Goal: Task Accomplishment & Management: Use online tool/utility

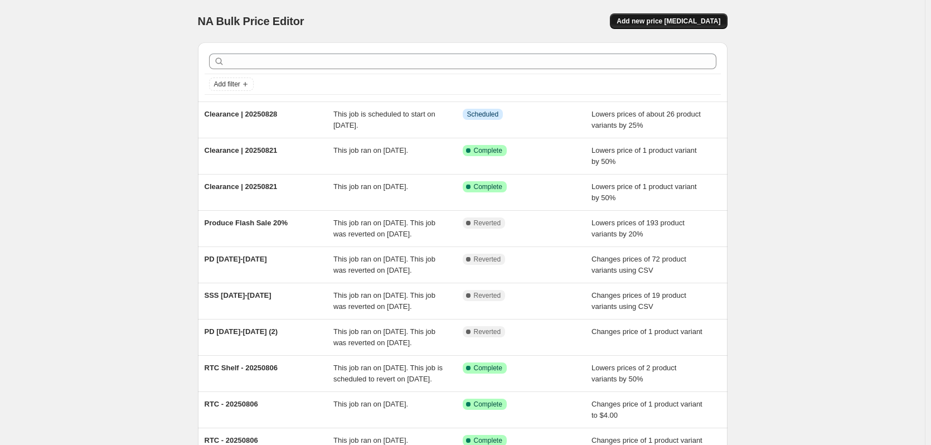
click at [679, 17] on span "Add new price [MEDICAL_DATA]" at bounding box center [669, 21] width 104 height 9
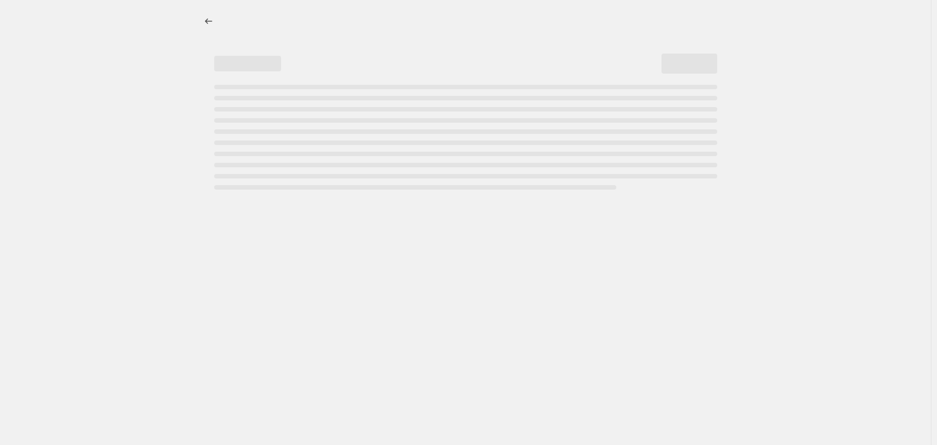
select select "percentage"
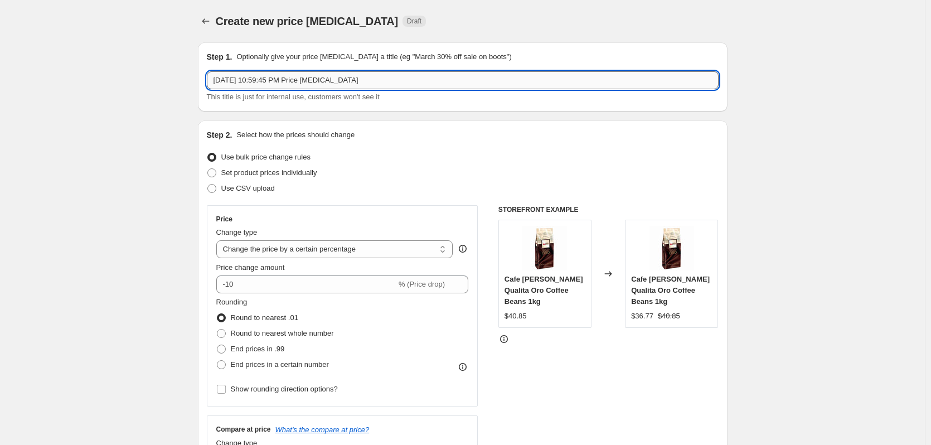
click at [527, 74] on input "[DATE] 10:59:45 PM Price [MEDICAL_DATA]" at bounding box center [463, 80] width 512 height 18
type input "20% Off All Drinks"
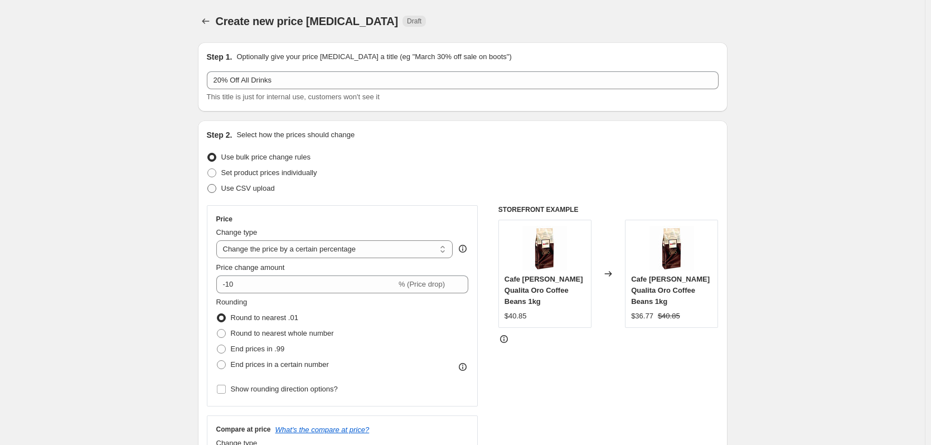
click at [254, 190] on span "Use CSV upload" at bounding box center [248, 188] width 54 height 8
click at [208, 185] on input "Use CSV upload" at bounding box center [207, 184] width 1 height 1
radio input "true"
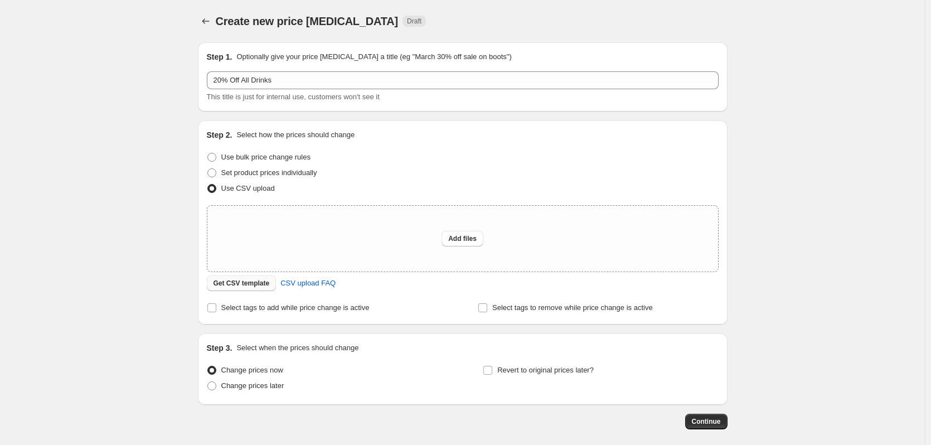
click at [248, 283] on span "Get CSV template" at bounding box center [242, 283] width 56 height 9
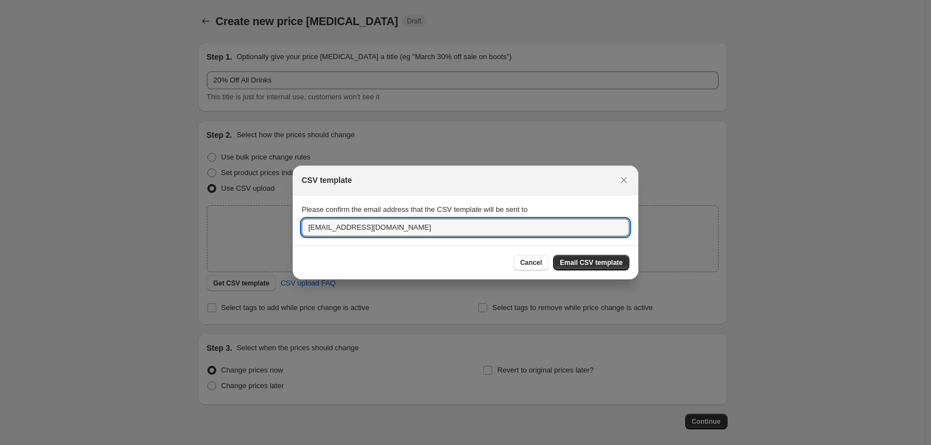
drag, startPoint x: 447, startPoint y: 233, endPoint x: 163, endPoint y: 241, distance: 283.9
type input "[PERSON_NAME][EMAIL_ADDRESS][DOMAIN_NAME]"
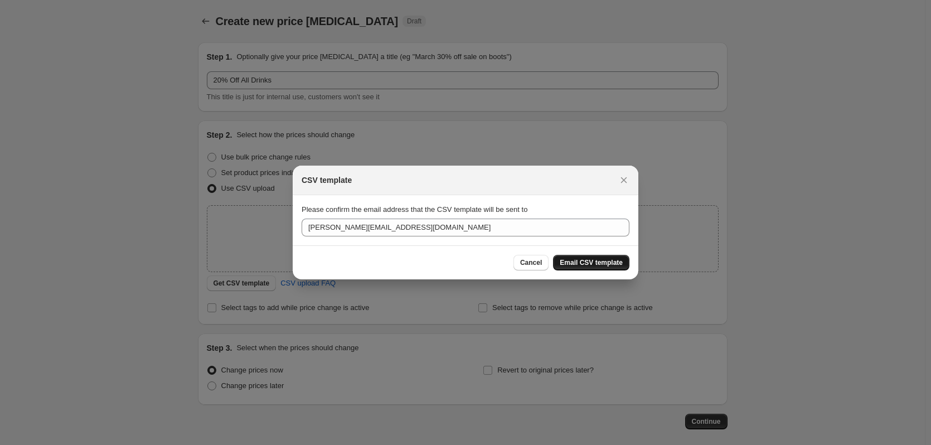
click at [605, 259] on span "Email CSV template" at bounding box center [591, 262] width 63 height 9
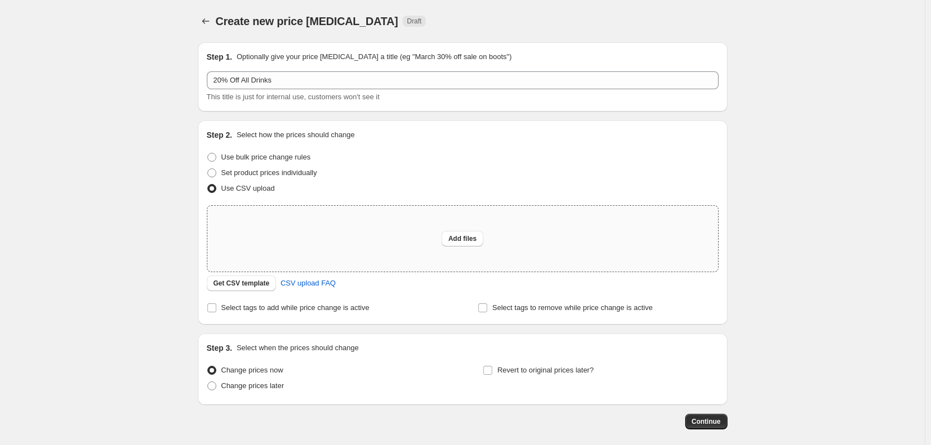
click at [355, 225] on div "Add files" at bounding box center [462, 239] width 511 height 66
click at [555, 243] on div "Add files" at bounding box center [462, 239] width 511 height 66
type input "C:\fakepath\Drinks - 15%.csv"
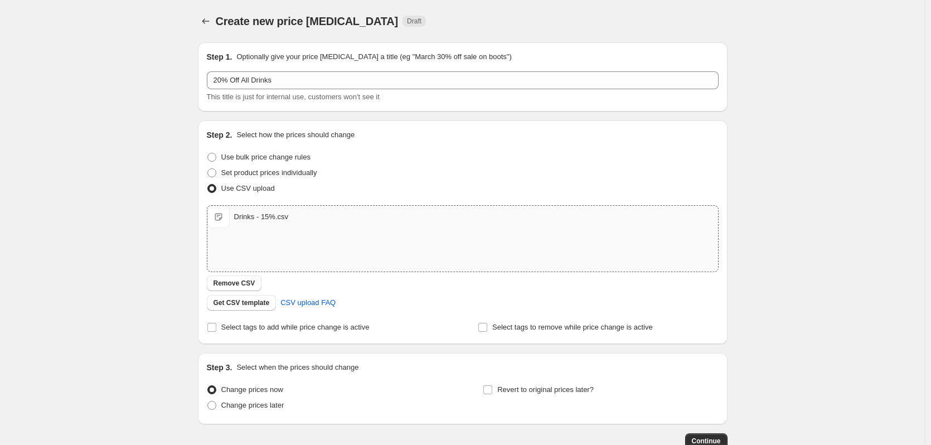
scroll to position [72, 0]
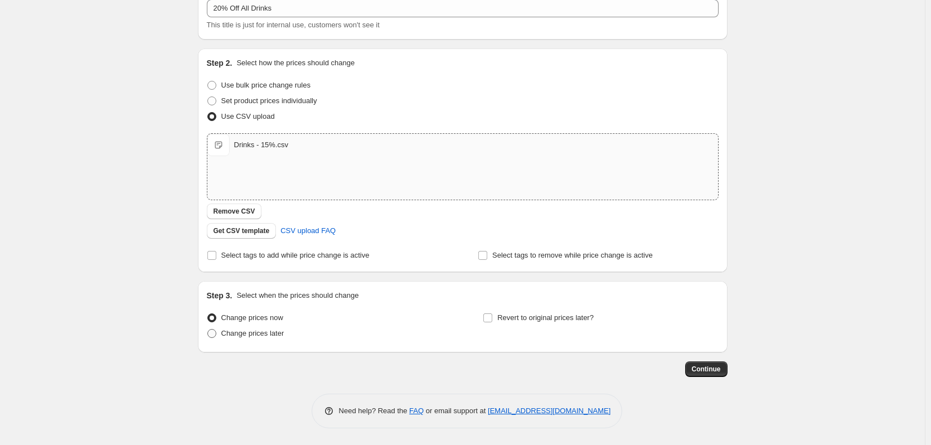
click at [274, 340] on label "Change prices later" at bounding box center [246, 334] width 78 height 16
click at [208, 330] on input "Change prices later" at bounding box center [207, 329] width 1 height 1
radio input "true"
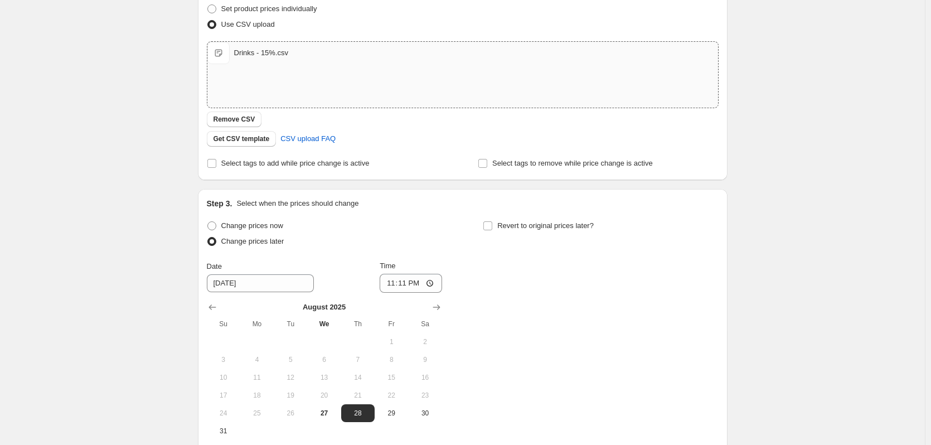
scroll to position [221, 0]
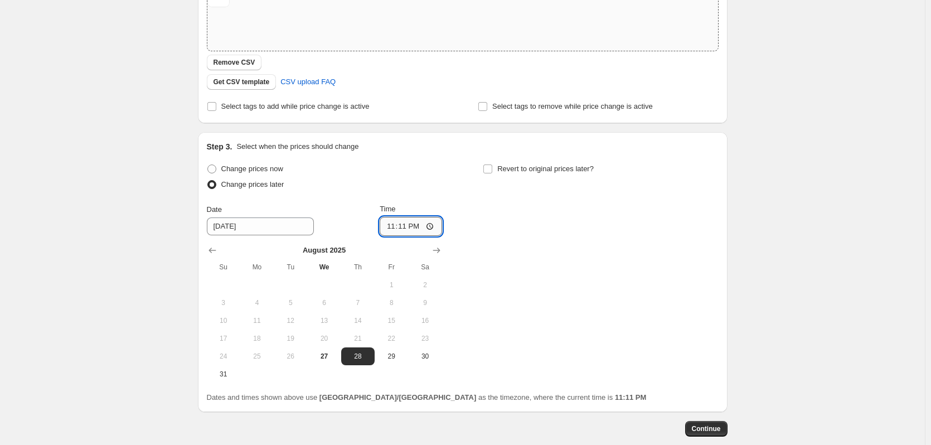
click at [396, 222] on input "23:11" at bounding box center [411, 226] width 62 height 19
type input "00:01"
click at [491, 168] on input "Revert to original prices later?" at bounding box center [487, 169] width 9 height 9
checkbox input "true"
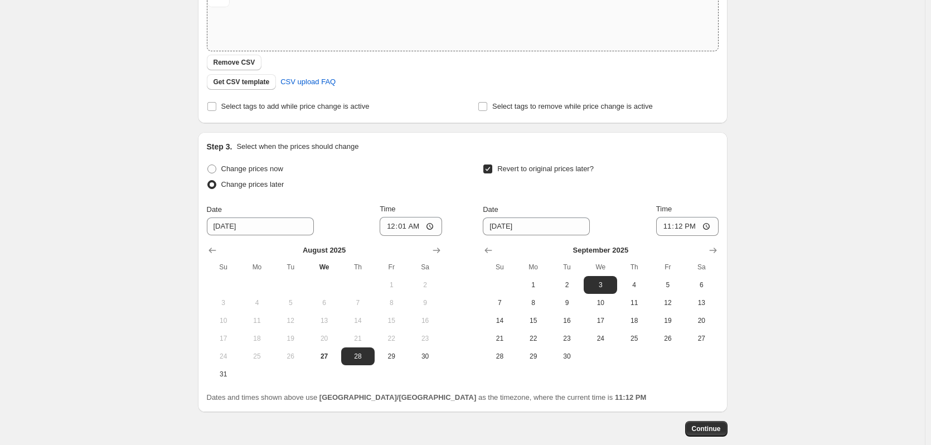
click at [542, 236] on div "[DATE] Su Mo Tu We Th Fr Sa 1 2 3 4 5 6 7 8 9 10 11 12 13 14 15 16 17 18 19 20 …" at bounding box center [596, 300] width 244 height 129
click at [552, 221] on input "[DATE]" at bounding box center [536, 226] width 107 height 18
click at [489, 249] on icon "Show previous month, August 2025" at bounding box center [488, 251] width 7 height 6
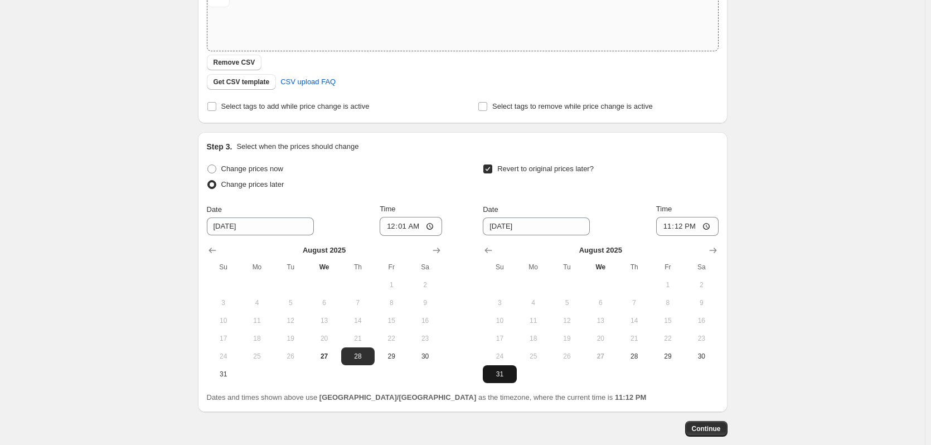
click at [501, 382] on button "31" at bounding box center [499, 374] width 33 height 18
type input "[DATE]"
click at [677, 228] on input "23:12" at bounding box center [687, 226] width 62 height 19
click at [668, 226] on input "23:12" at bounding box center [687, 226] width 62 height 19
click at [676, 226] on input "23:12" at bounding box center [687, 226] width 62 height 19
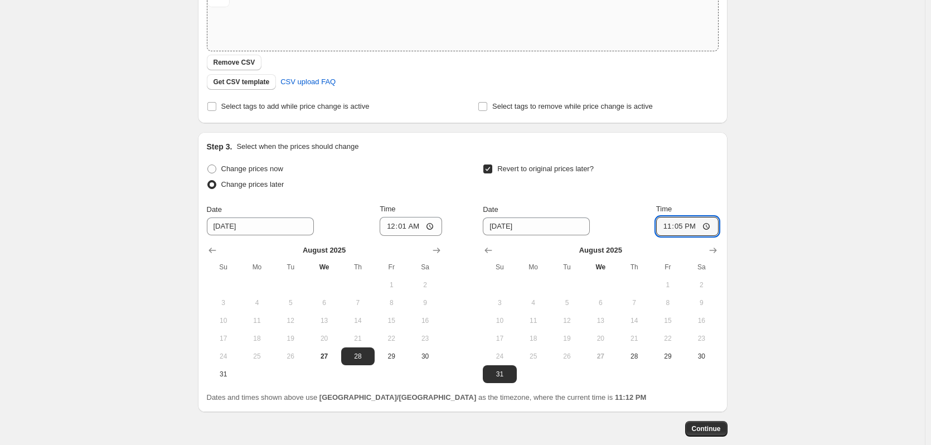
type input "23:59"
click at [688, 167] on div "Revert to original prices later?" at bounding box center [600, 177] width 235 height 33
drag, startPoint x: 931, startPoint y: 322, endPoint x: 936, endPoint y: 289, distance: 33.4
click at [931, 224] on html "Home Settings Plans Skip to content Create new price [MEDICAL_DATA]. This page …" at bounding box center [465, 1] width 931 height 445
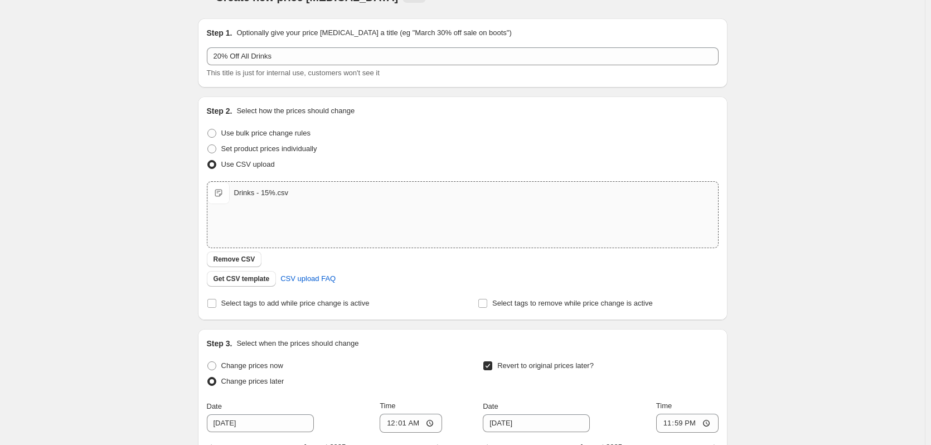
scroll to position [0, 0]
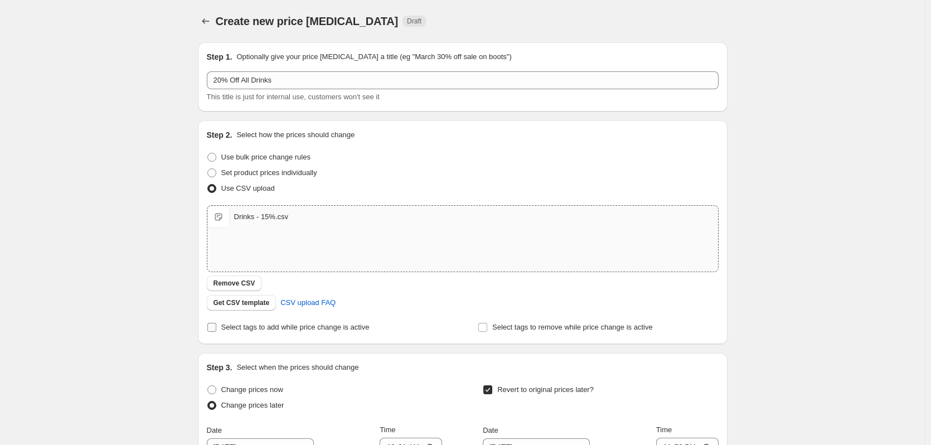
click at [323, 325] on span "Select tags to add while price change is active" at bounding box center [295, 327] width 148 height 8
click at [216, 325] on input "Select tags to add while price change is active" at bounding box center [211, 327] width 9 height 9
checkbox input "true"
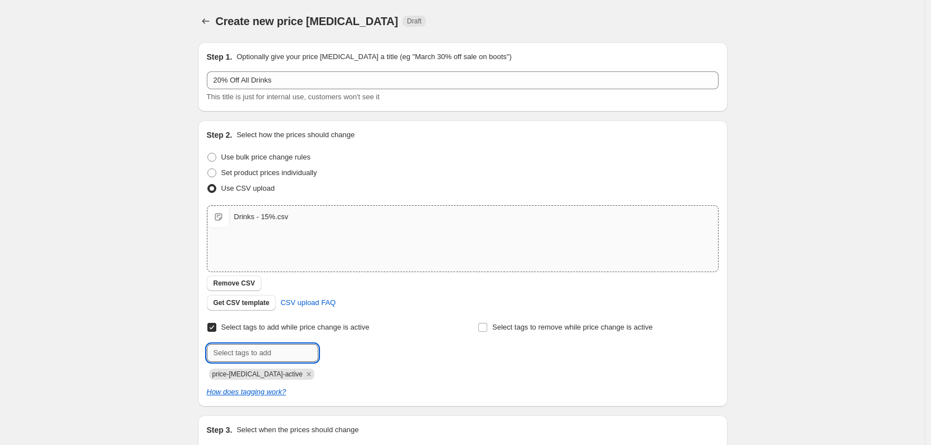
click at [269, 361] on input "text" at bounding box center [263, 353] width 112 height 18
type input "20% OFF"
click at [307, 375] on icon "Remove price-change-job-active" at bounding box center [309, 374] width 4 height 4
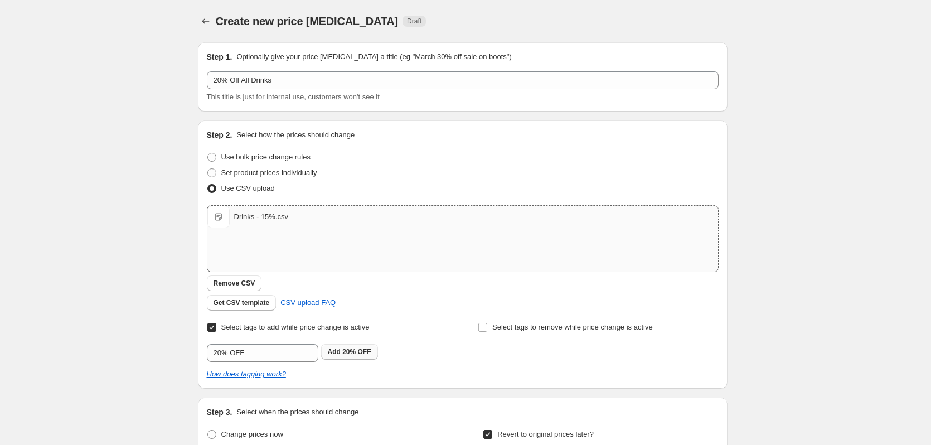
click at [364, 347] on button "Add 20% OFF" at bounding box center [349, 352] width 57 height 16
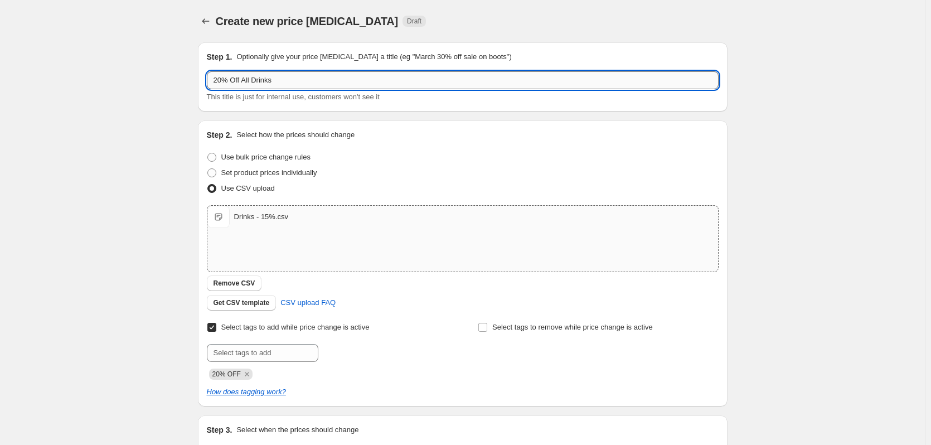
click at [220, 80] on input "20% Off All Drinks" at bounding box center [463, 80] width 512 height 18
type input "15% Off All Drinks"
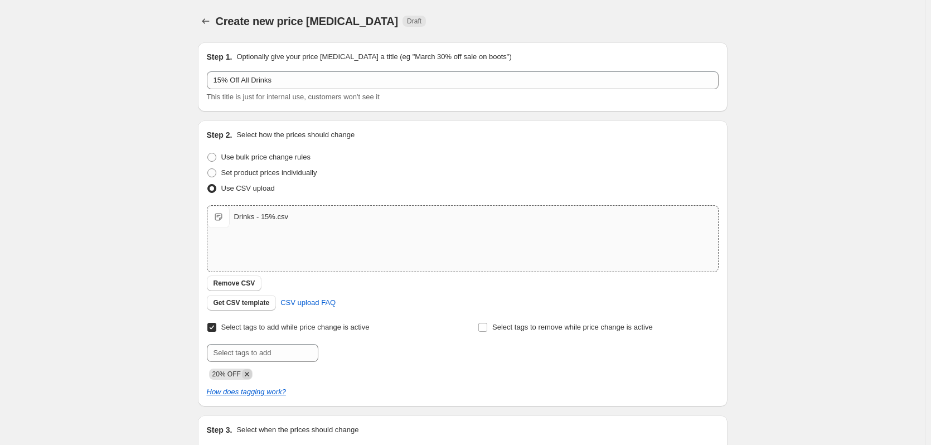
click at [246, 374] on icon "Remove 20% OFF" at bounding box center [247, 374] width 10 height 10
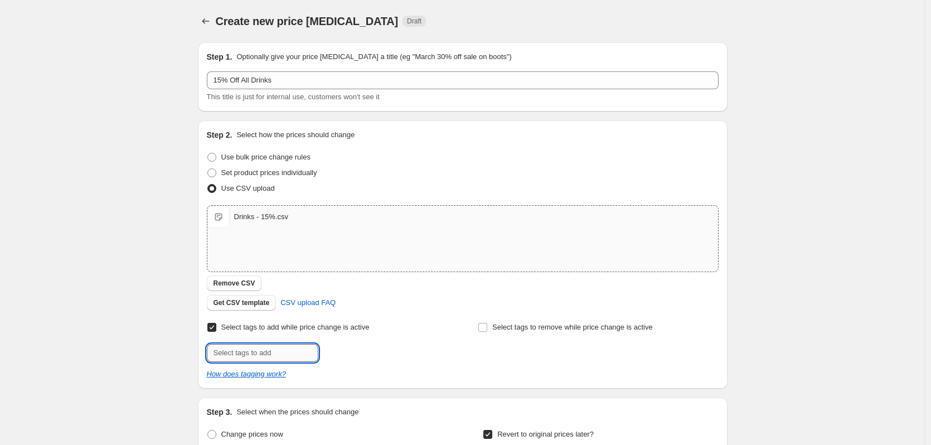
click at [261, 345] on input "text" at bounding box center [263, 353] width 112 height 18
type input "15% Off"
click at [432, 311] on div "Step 2. Select how the prices should change Use bulk price change rules Set pro…" at bounding box center [463, 254] width 512 height 250
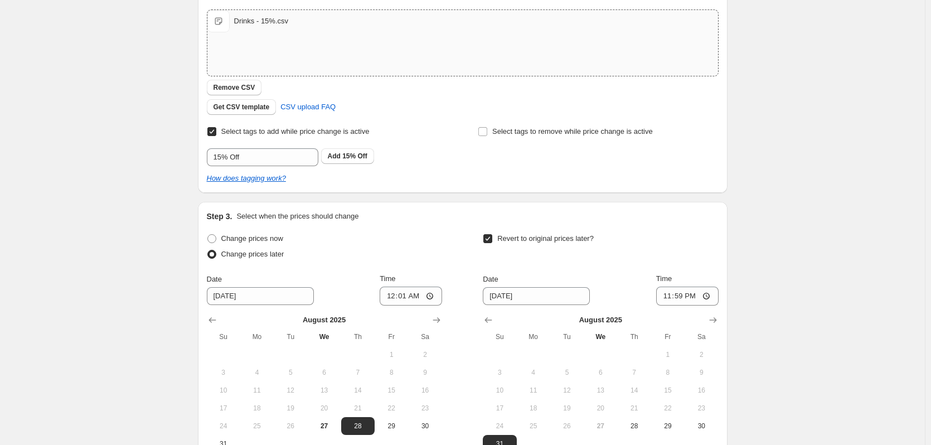
scroll to position [325, 0]
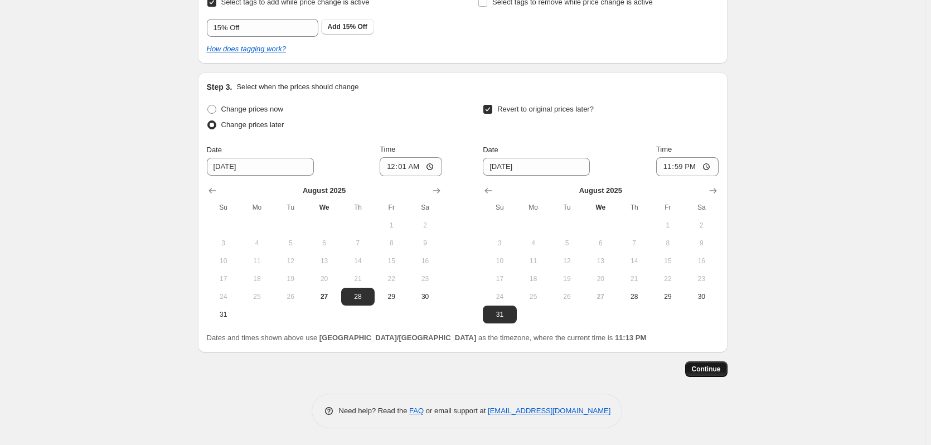
click at [710, 370] on span "Continue" at bounding box center [706, 369] width 29 height 9
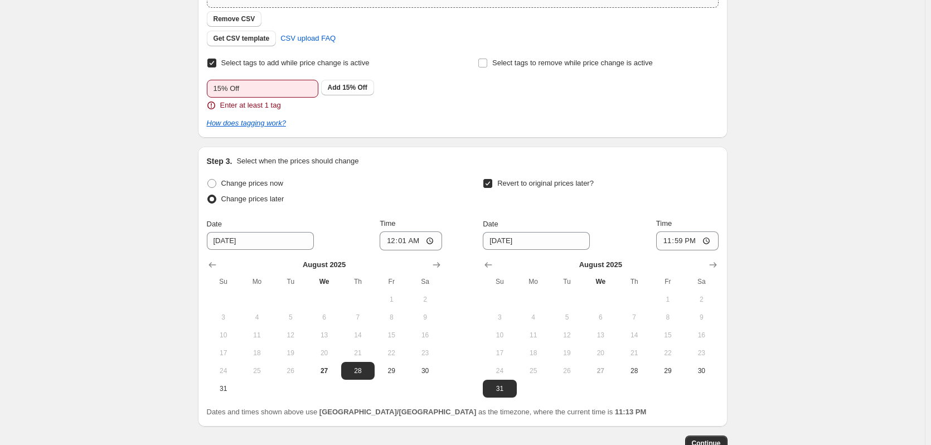
scroll to position [330, 0]
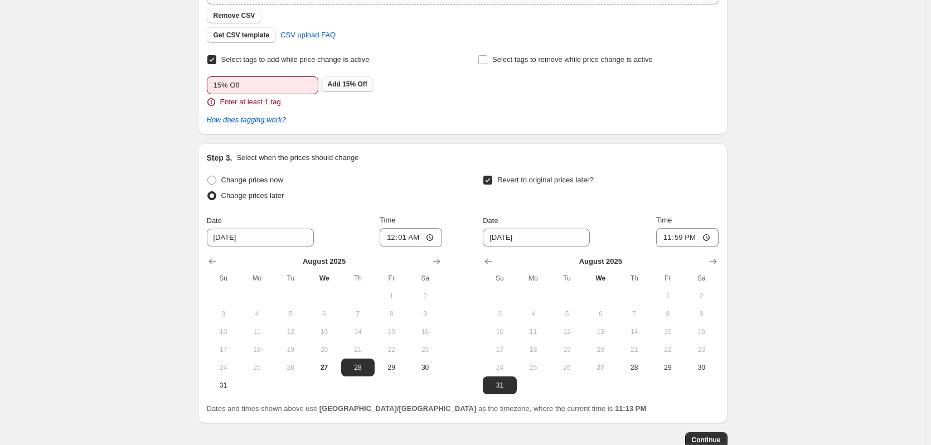
click at [364, 86] on span "15% Off" at bounding box center [354, 84] width 25 height 8
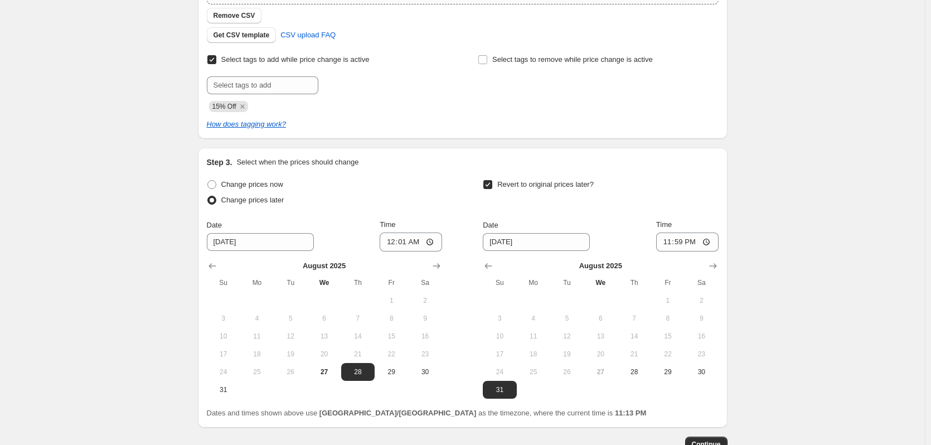
scroll to position [343, 0]
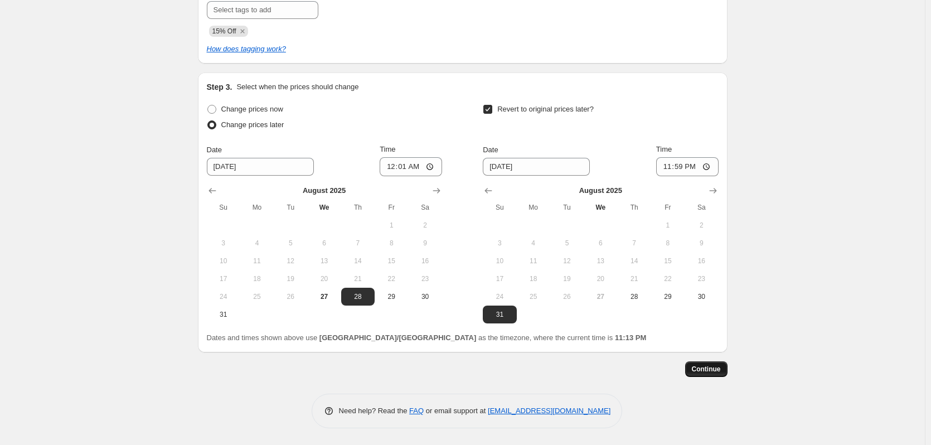
click at [709, 367] on span "Continue" at bounding box center [706, 369] width 29 height 9
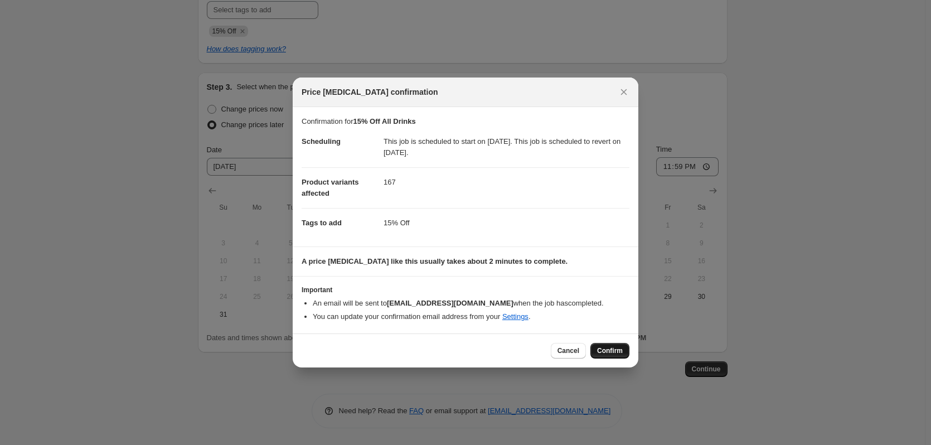
click at [610, 350] on span "Confirm" at bounding box center [610, 350] width 26 height 9
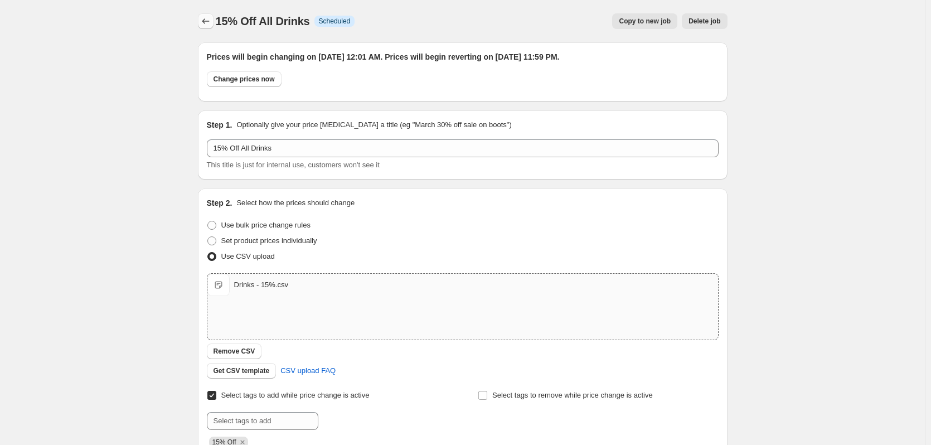
click at [211, 19] on icon "Price change jobs" at bounding box center [205, 21] width 11 height 11
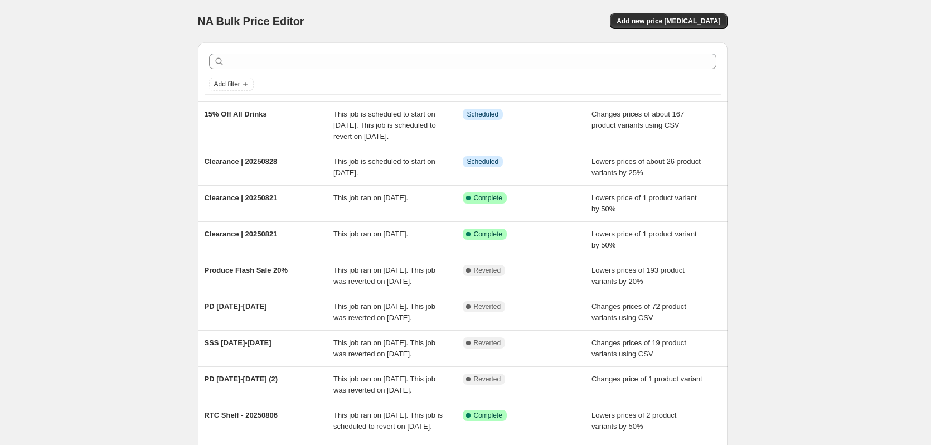
click at [787, 93] on div "NA Bulk Price Editor. This page is ready NA Bulk Price Editor Add new price [ME…" at bounding box center [462, 293] width 925 height 586
click at [691, 26] on button "Add new price [MEDICAL_DATA]" at bounding box center [668, 21] width 117 height 16
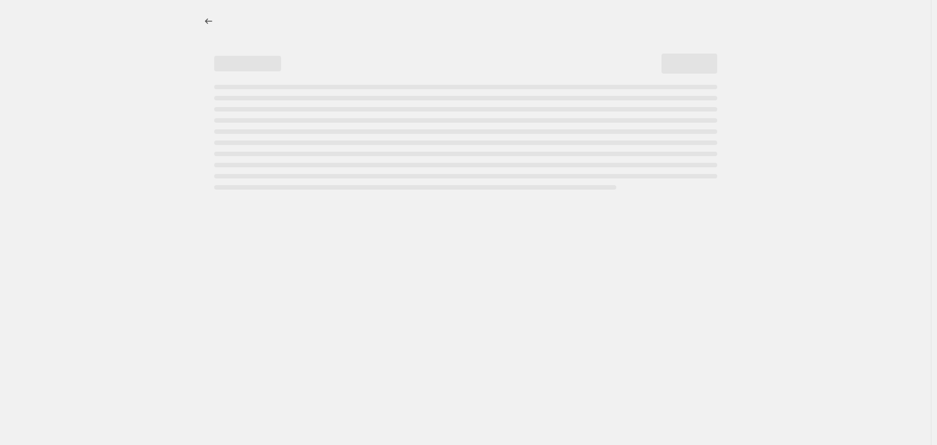
select select "percentage"
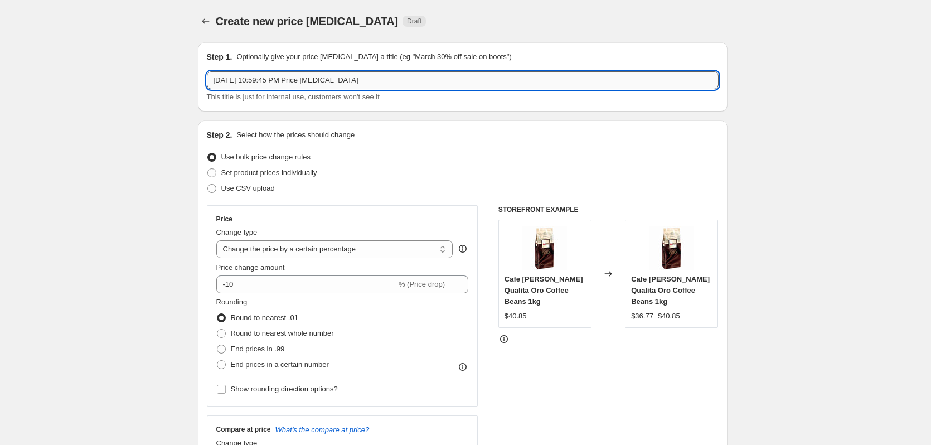
click at [413, 78] on input "[DATE] 10:59:45 PM Price [MEDICAL_DATA]" at bounding box center [463, 80] width 512 height 18
paste input "Scarves, Shapes & Hair Accessories - 20%"
click at [215, 79] on input "Scarves, Shapes & Hair Accessories - 20%" at bounding box center [463, 80] width 512 height 18
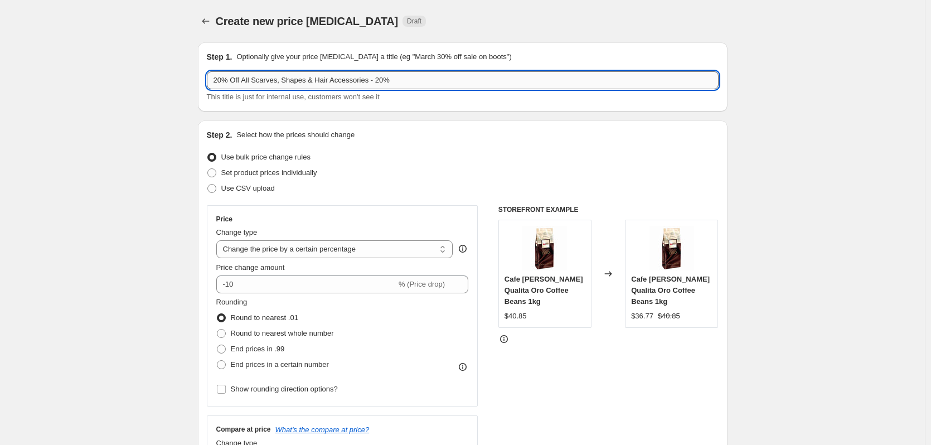
drag, startPoint x: 439, startPoint y: 85, endPoint x: 370, endPoint y: 78, distance: 69.5
click at [370, 78] on input "20% Off All Scarves, Shapes & Hair Accessories - 20%" at bounding box center [463, 80] width 512 height 18
type input "20% Off All Scarves, Shapes & Hair Accessories"
click at [236, 186] on span "Use CSV upload" at bounding box center [248, 188] width 54 height 8
click at [208, 185] on input "Use CSV upload" at bounding box center [207, 184] width 1 height 1
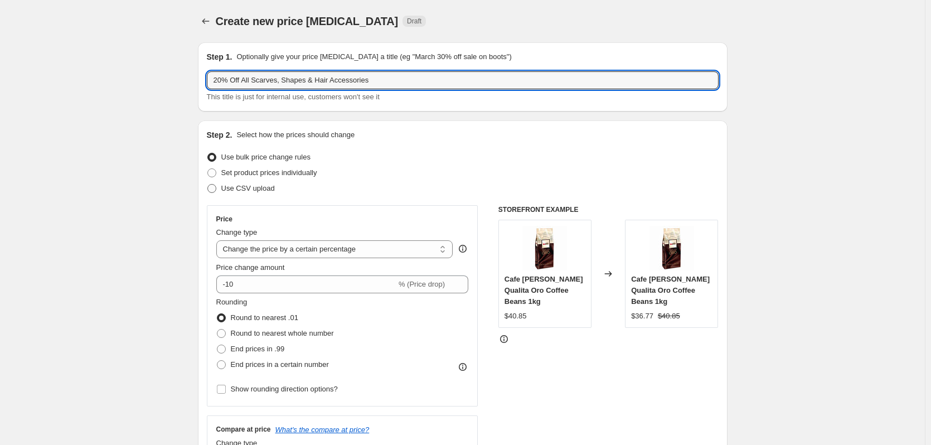
radio input "true"
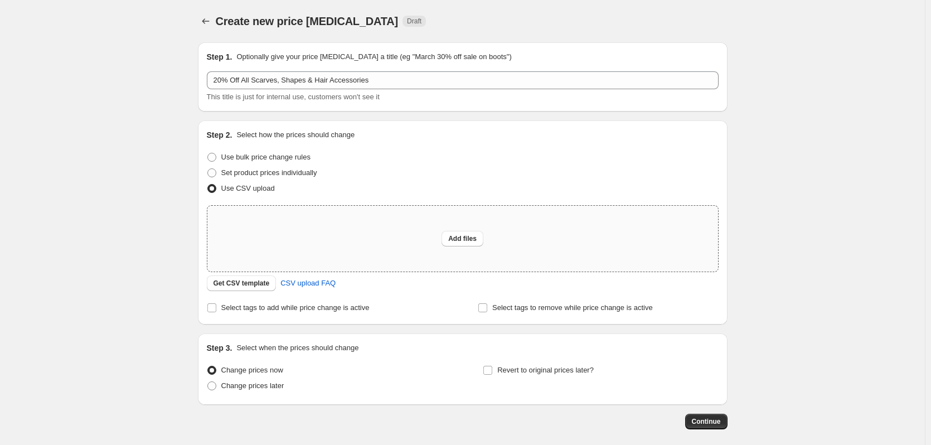
click at [325, 256] on div "Add files" at bounding box center [462, 239] width 511 height 66
type input "C:\fakepath\Scarves, Shapes & Hair Accessories - 20%.csv"
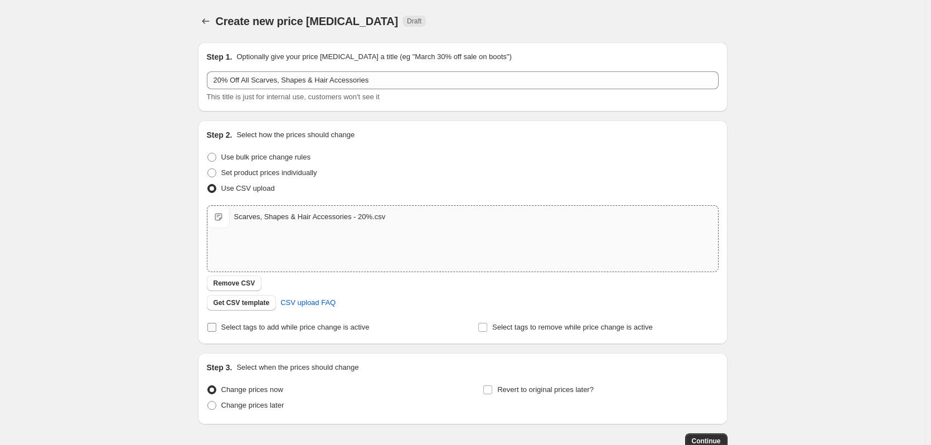
click at [268, 326] on span "Select tags to add while price change is active" at bounding box center [295, 327] width 148 height 8
click at [216, 326] on input "Select tags to add while price change is active" at bounding box center [211, 327] width 9 height 9
checkbox input "true"
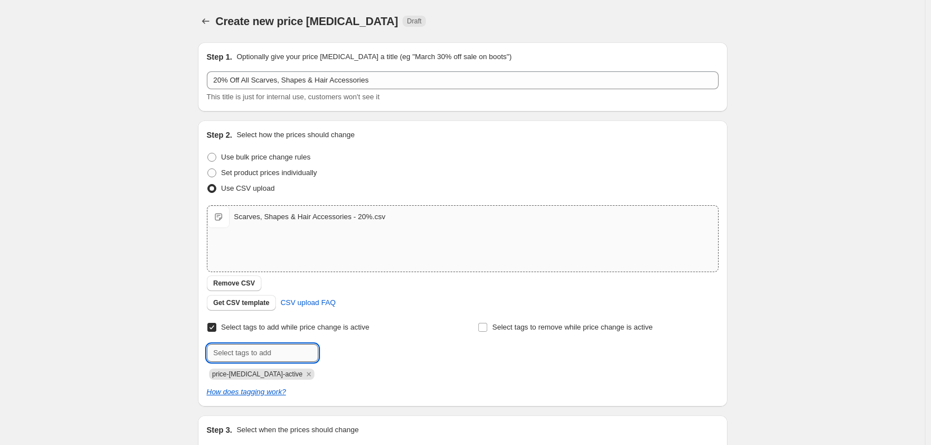
click at [278, 361] on input "text" at bounding box center [263, 353] width 112 height 18
type input "20% Off"
click at [345, 355] on span "Add 20% Off" at bounding box center [348, 351] width 40 height 9
click at [304, 372] on icon "Remove price-change-job-active" at bounding box center [309, 374] width 10 height 10
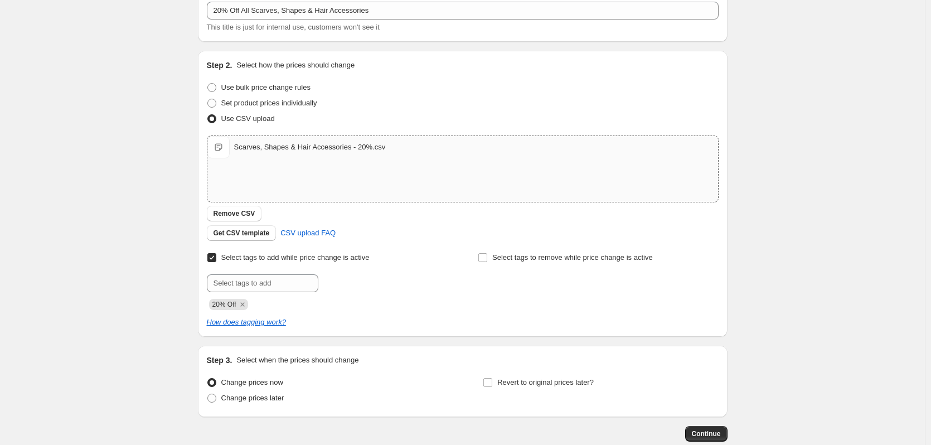
scroll to position [134, 0]
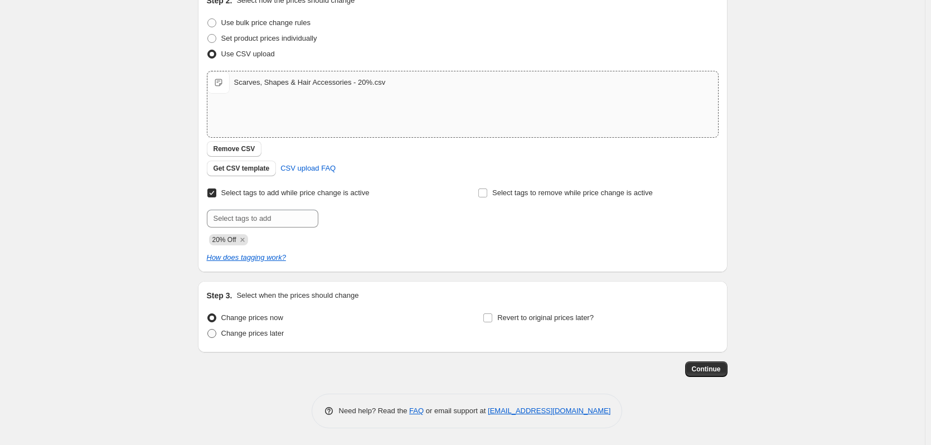
click at [270, 332] on span "Change prices later" at bounding box center [252, 333] width 63 height 8
click at [208, 330] on input "Change prices later" at bounding box center [207, 329] width 1 height 1
radio input "true"
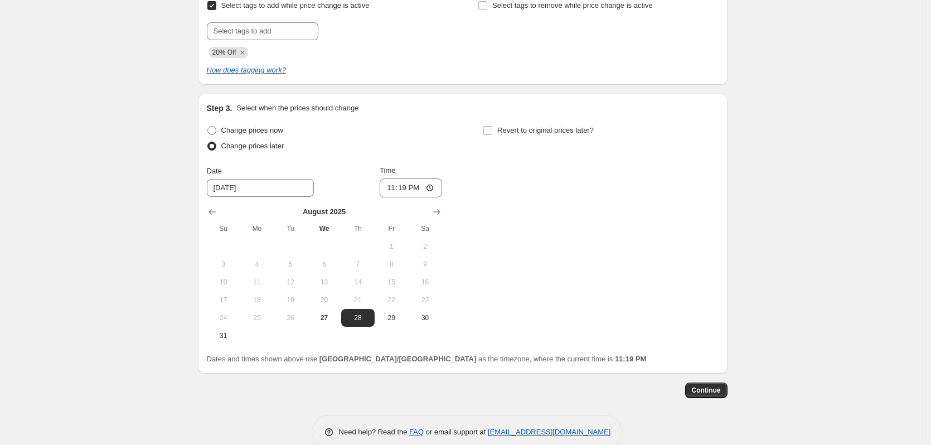
scroll to position [320, 0]
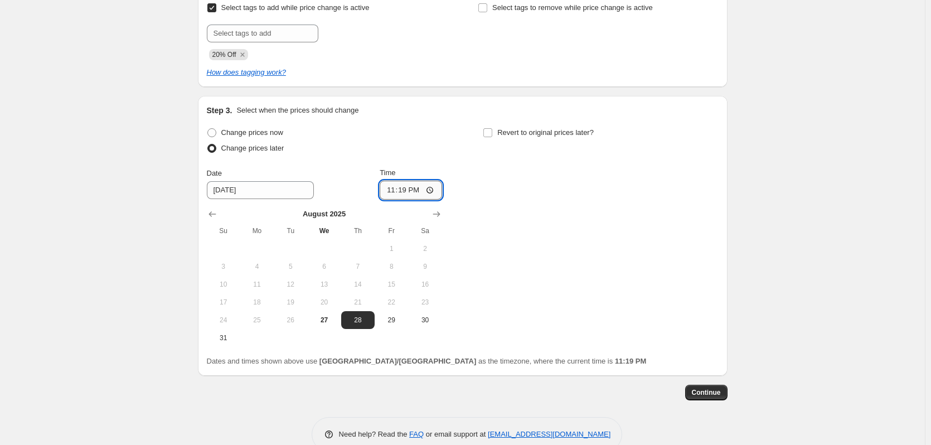
click at [396, 193] on input "23:19" at bounding box center [411, 190] width 62 height 19
type input "00:01"
click at [586, 205] on div "Change prices now Change prices later Date [DATE] Time 00:[DATE] Mo Tu We Th Fr…" at bounding box center [463, 236] width 512 height 222
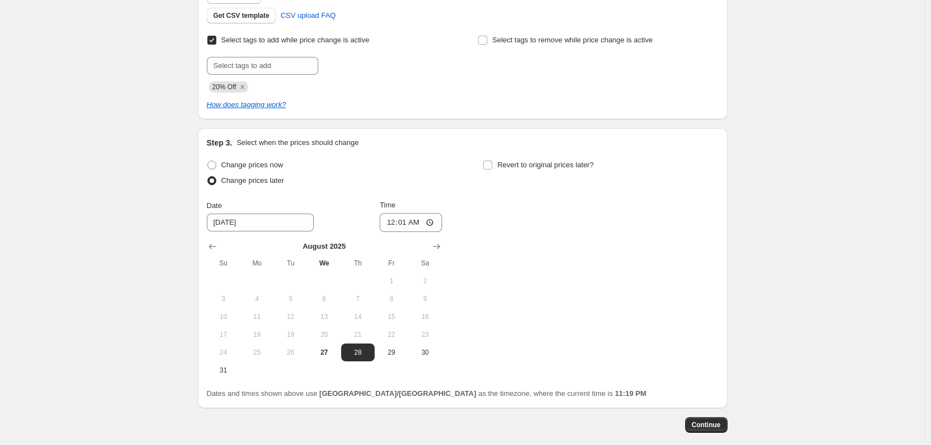
scroll to position [318, 0]
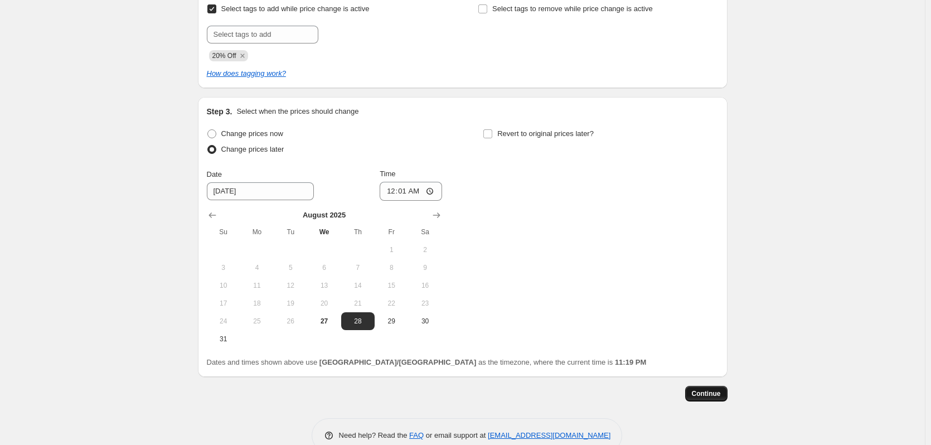
click at [713, 394] on span "Continue" at bounding box center [706, 393] width 29 height 9
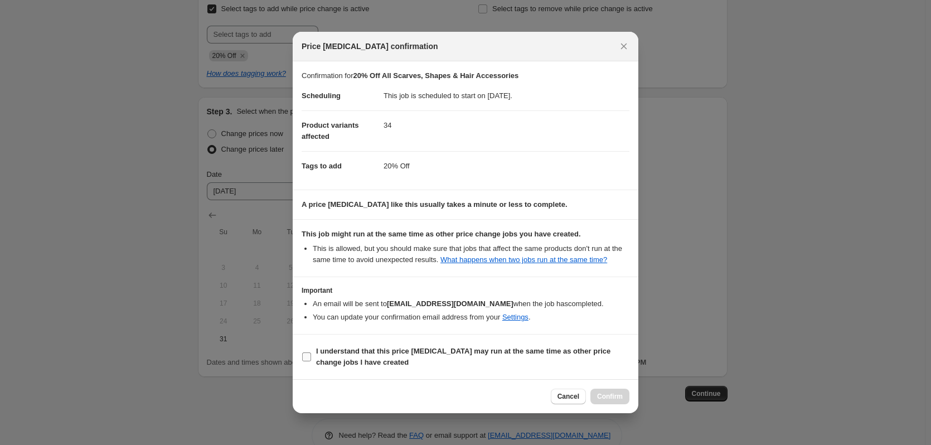
click at [476, 354] on b "I understand that this price [MEDICAL_DATA] may run at the same time as other p…" at bounding box center [463, 357] width 294 height 20
click at [311, 354] on input "I understand that this price [MEDICAL_DATA] may run at the same time as other p…" at bounding box center [306, 356] width 9 height 9
checkbox input "true"
click at [618, 399] on span "Confirm" at bounding box center [610, 396] width 26 height 9
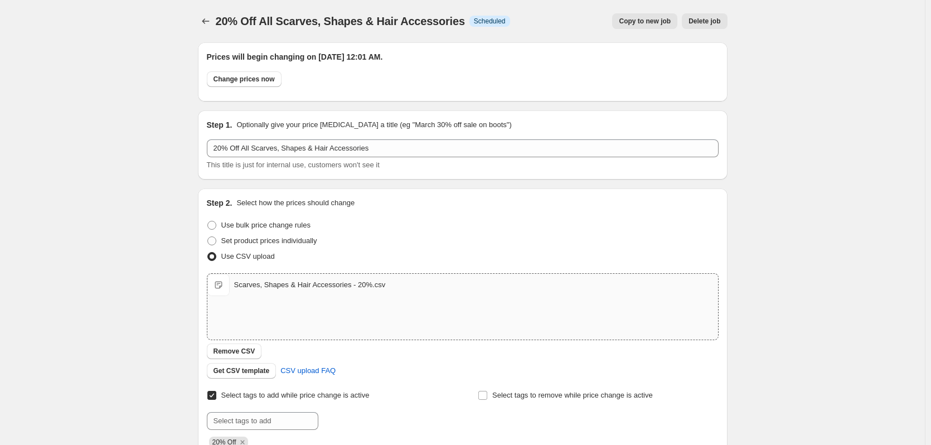
scroll to position [318, 0]
